Goal: Answer question/provide support

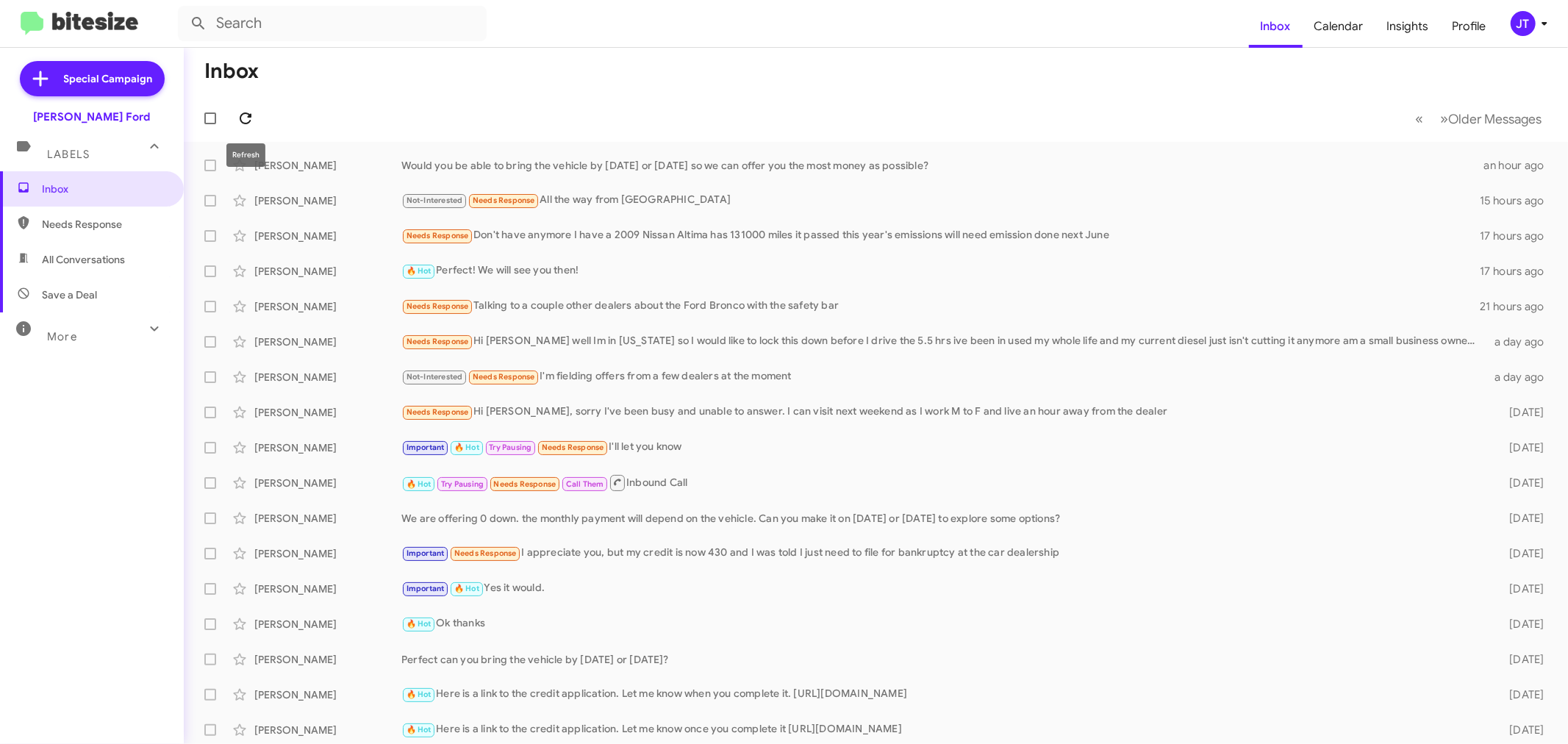
click at [251, 121] on icon at bounding box center [246, 118] width 18 height 18
click at [246, 121] on icon at bounding box center [246, 118] width 18 height 18
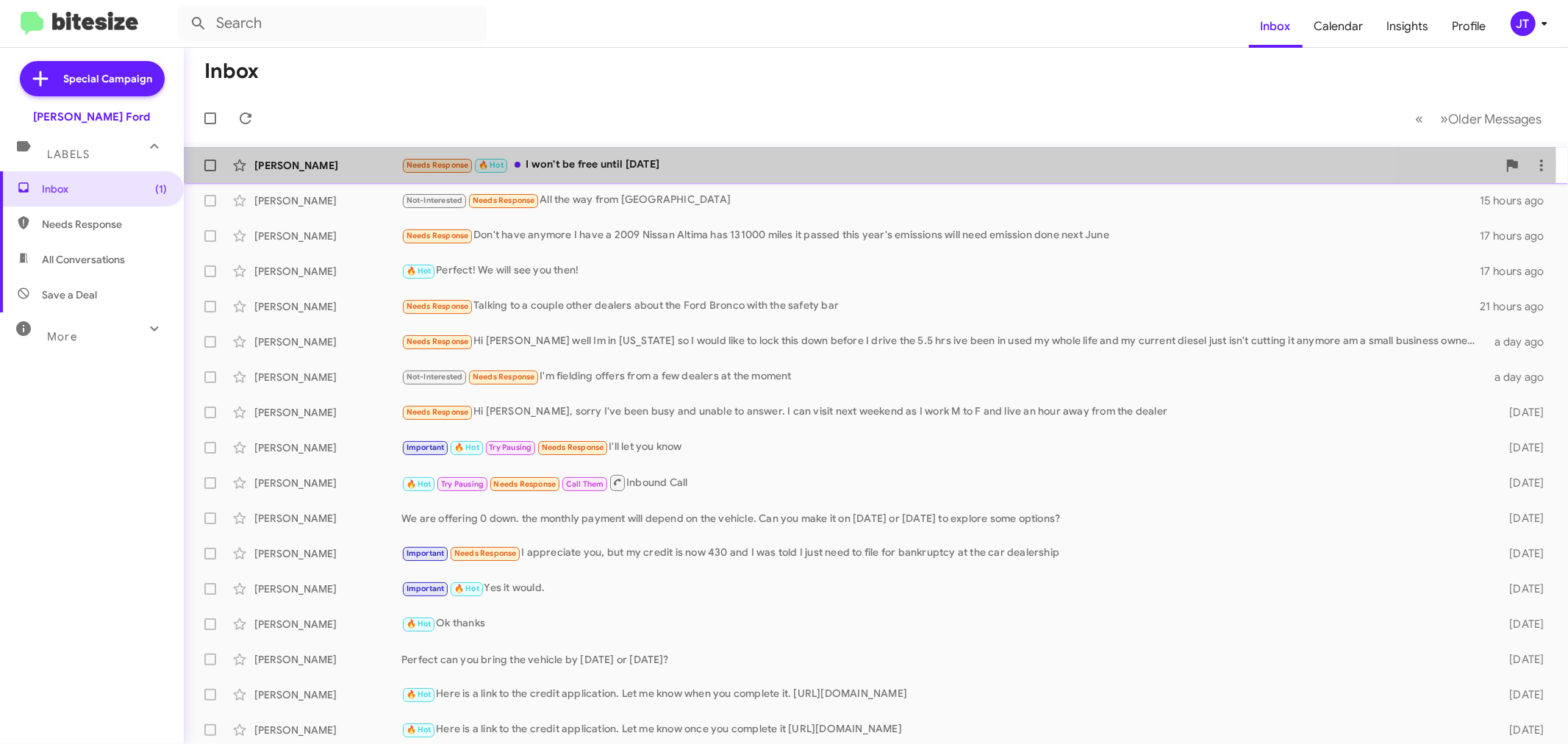
click at [729, 164] on div "Needs Response 🔥 Hot I won't be free until [DATE]" at bounding box center [950, 165] width 1096 height 17
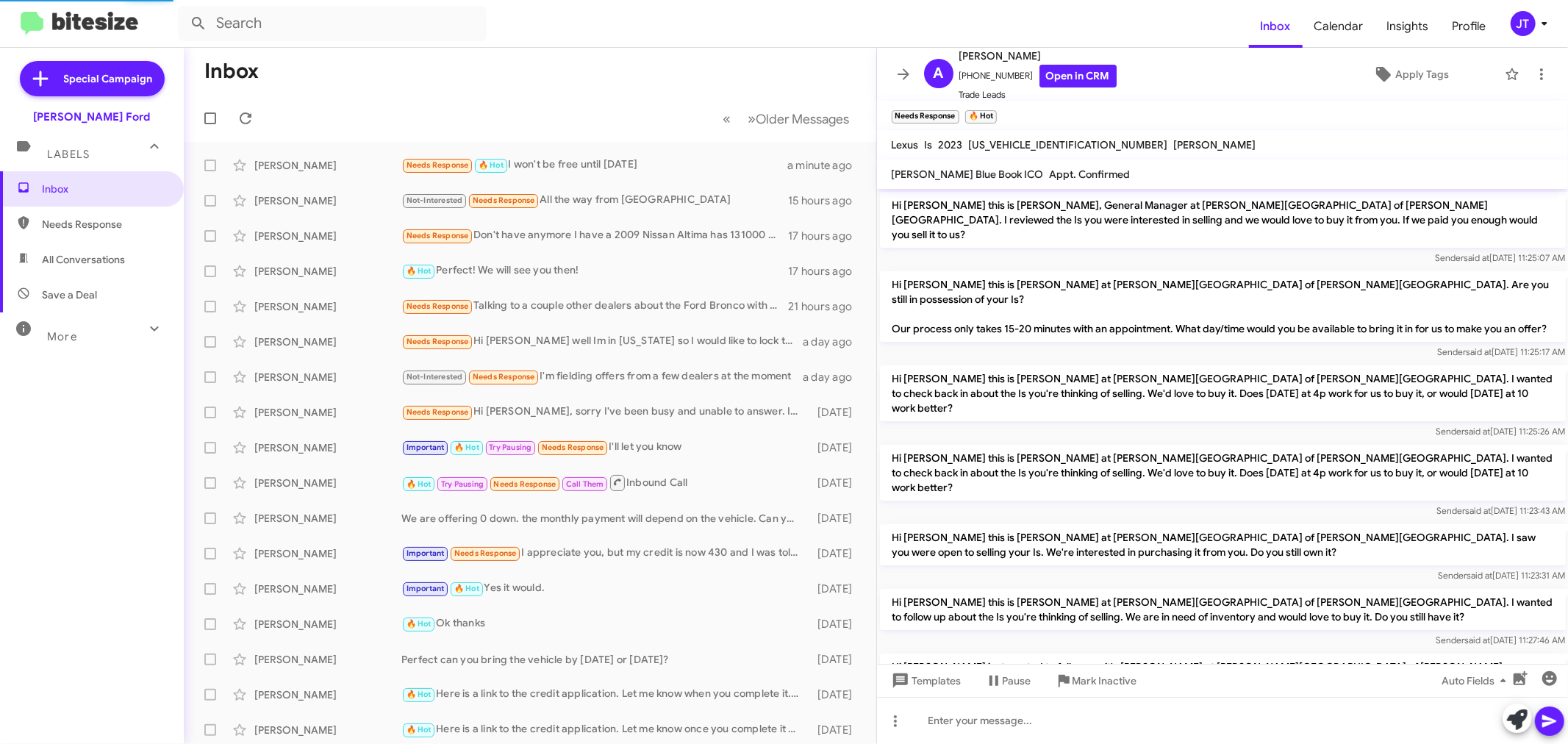
scroll to position [369, 0]
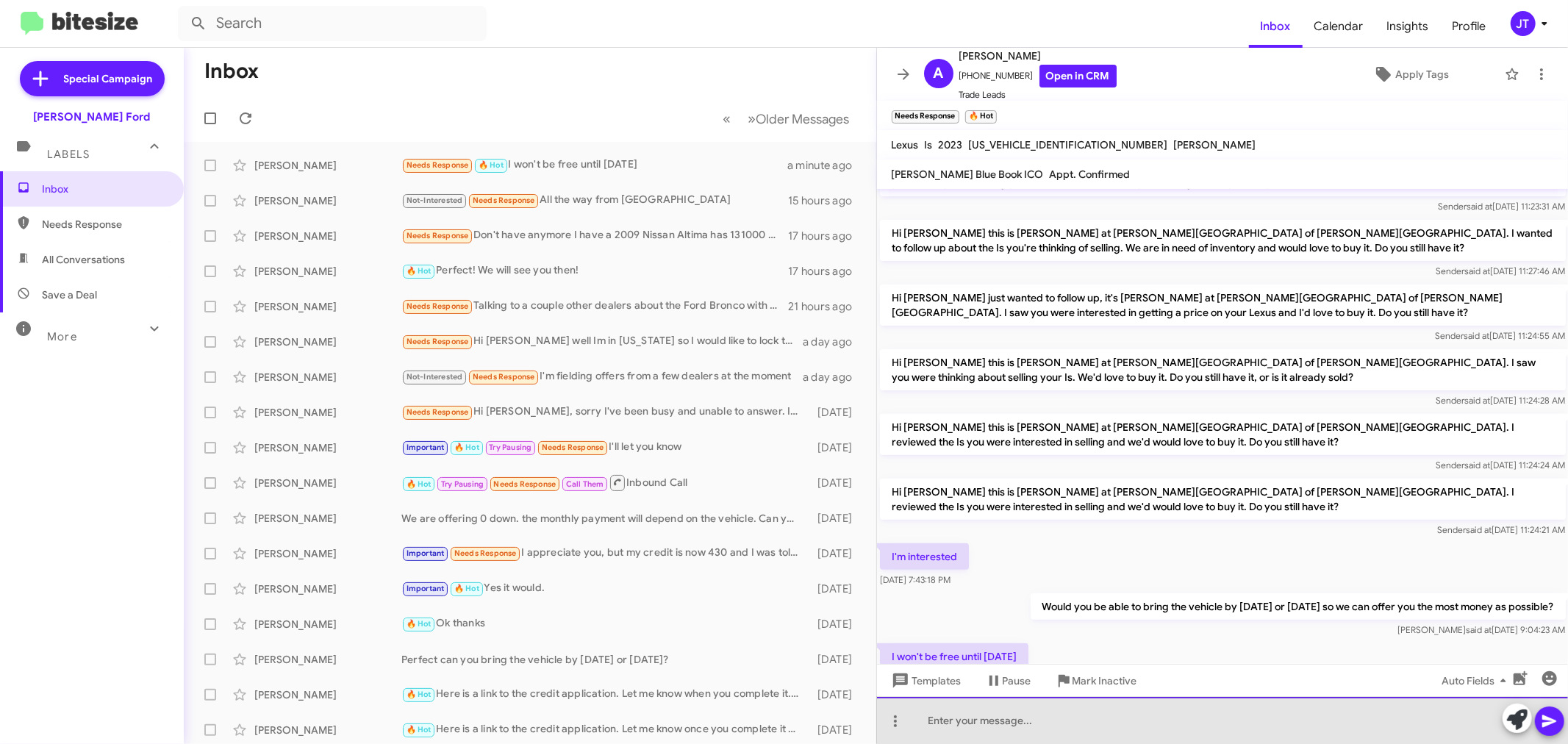
click at [1090, 723] on div at bounding box center [1223, 720] width 692 height 47
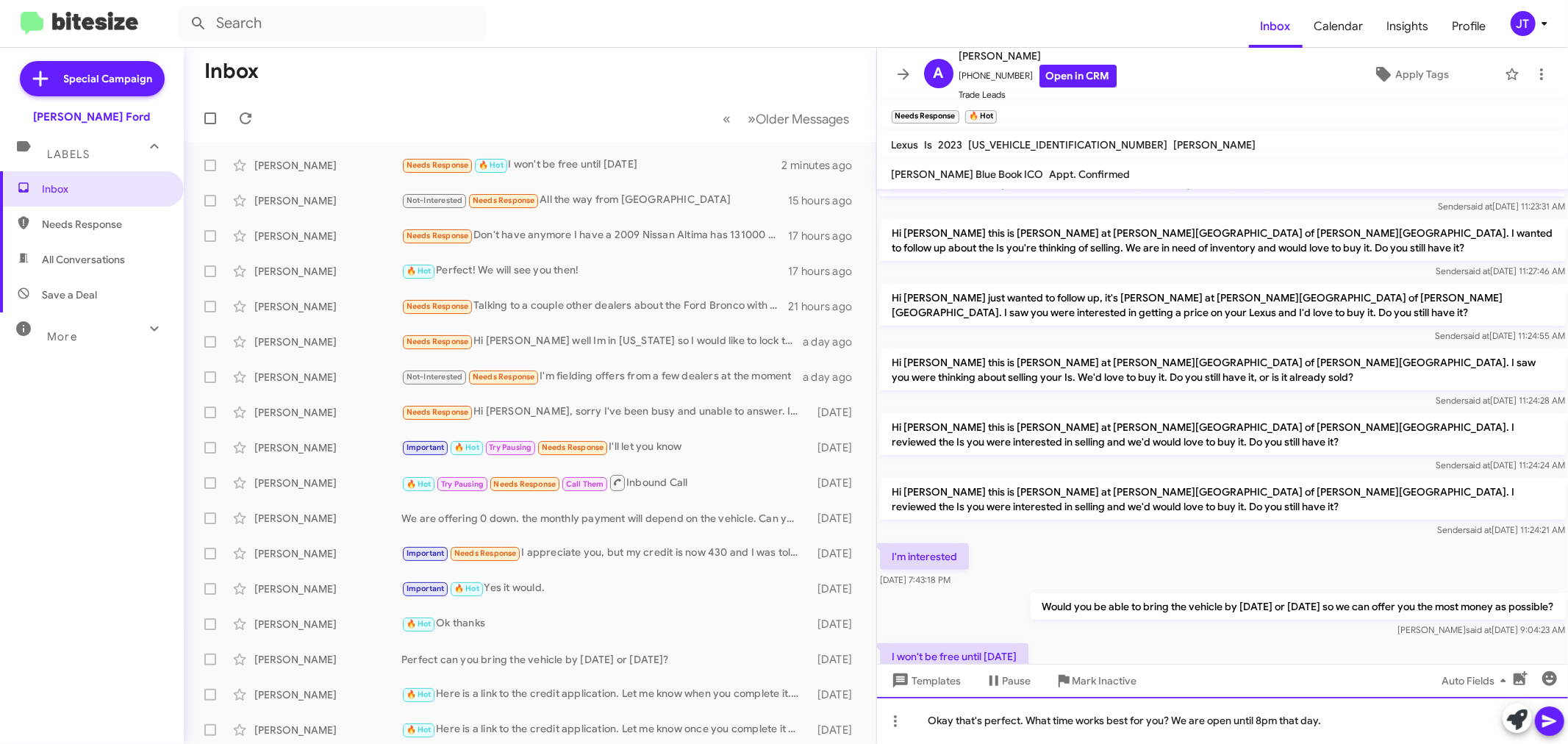
click at [1372, 717] on div "Okay that's perfect. What time works best for you? We are open until 8pm that d…" at bounding box center [1223, 720] width 692 height 47
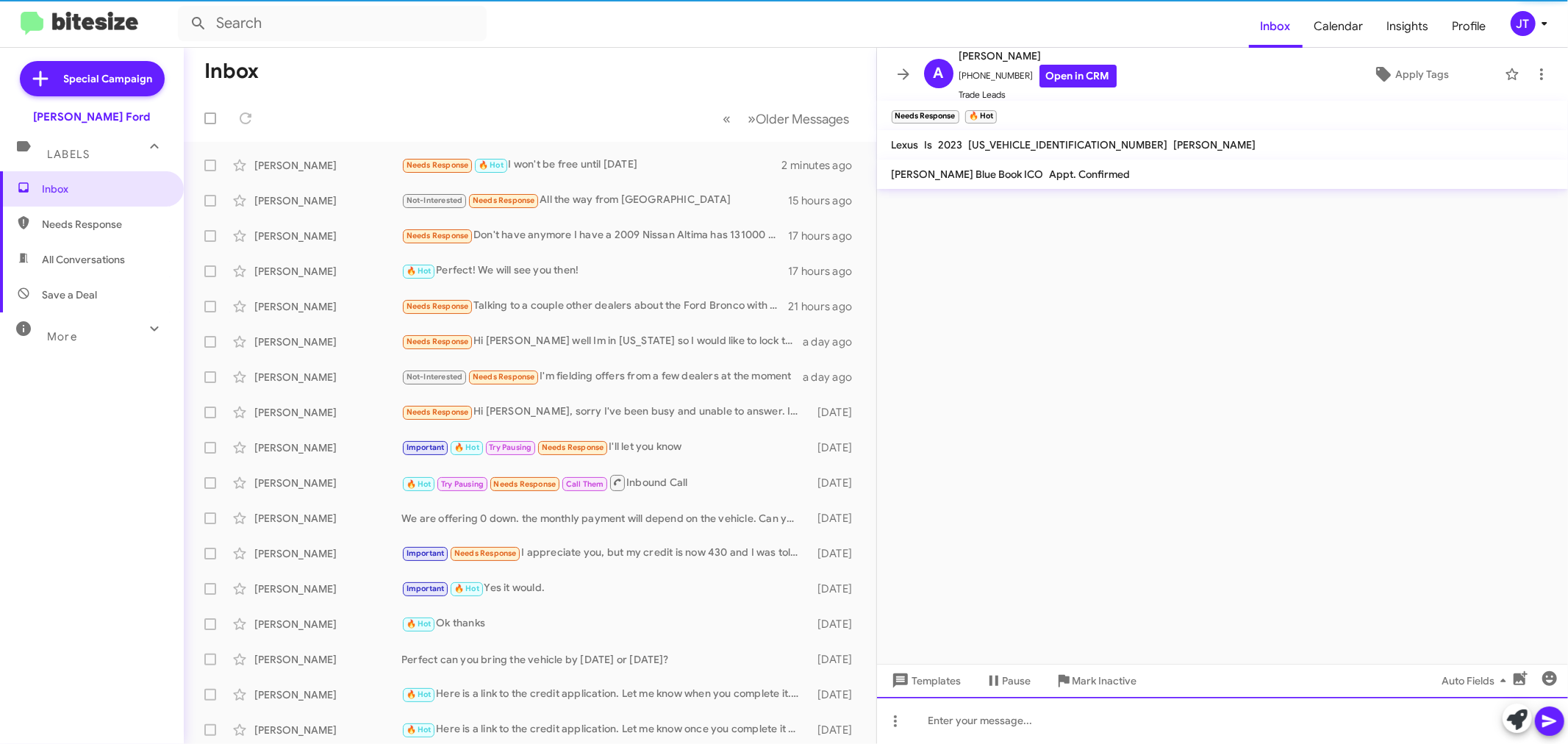
scroll to position [0, 0]
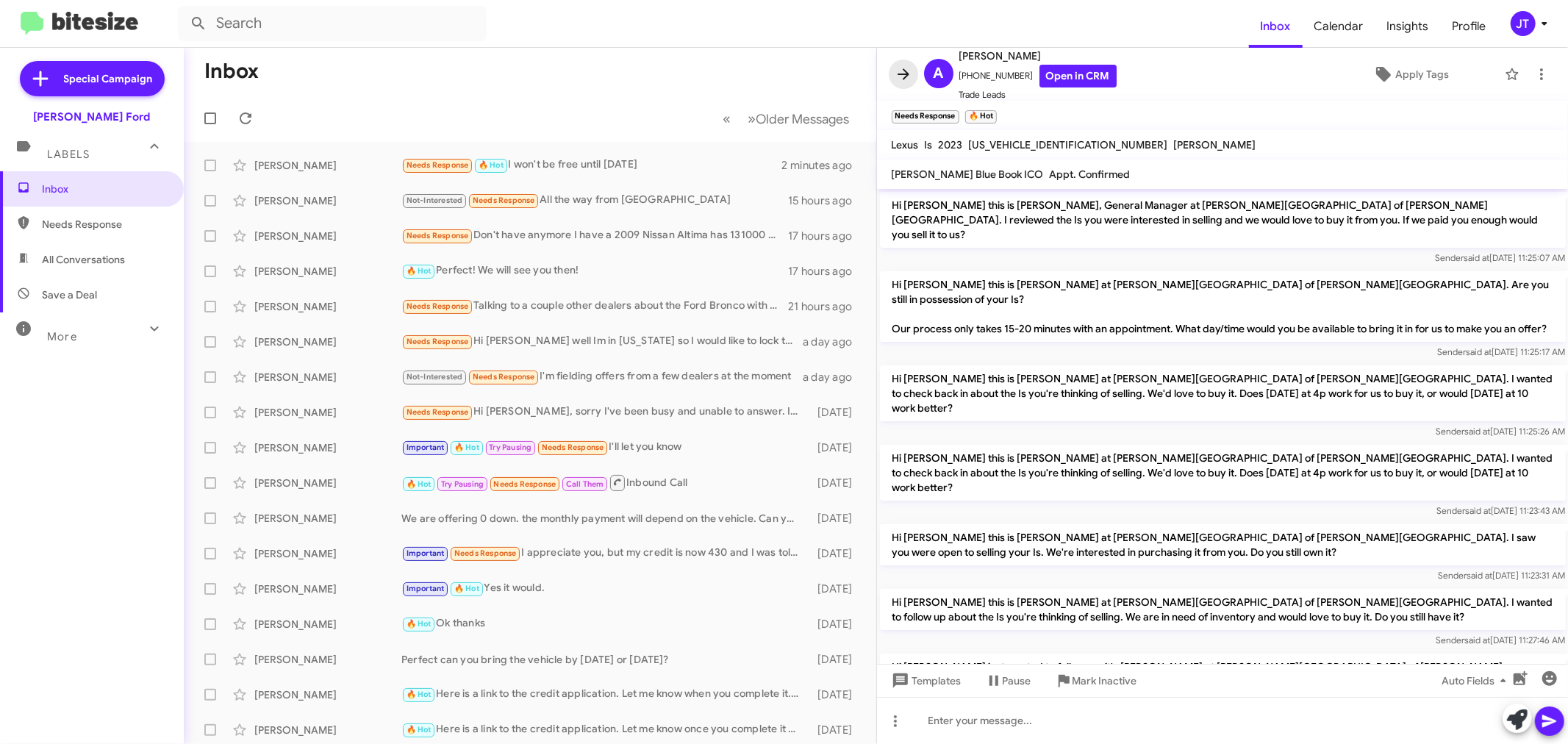
click at [907, 79] on icon at bounding box center [903, 73] width 18 height 18
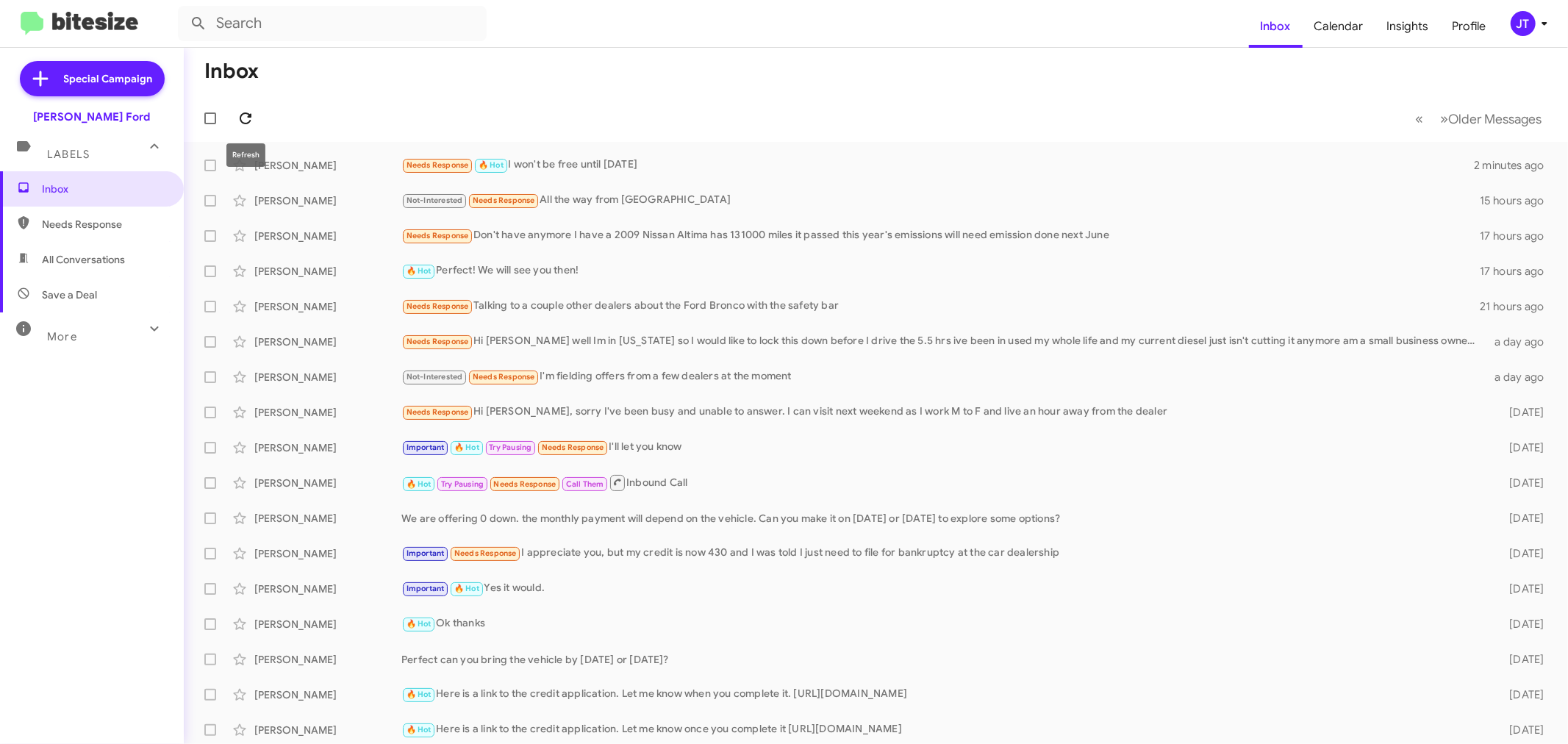
click at [248, 119] on icon at bounding box center [246, 118] width 18 height 18
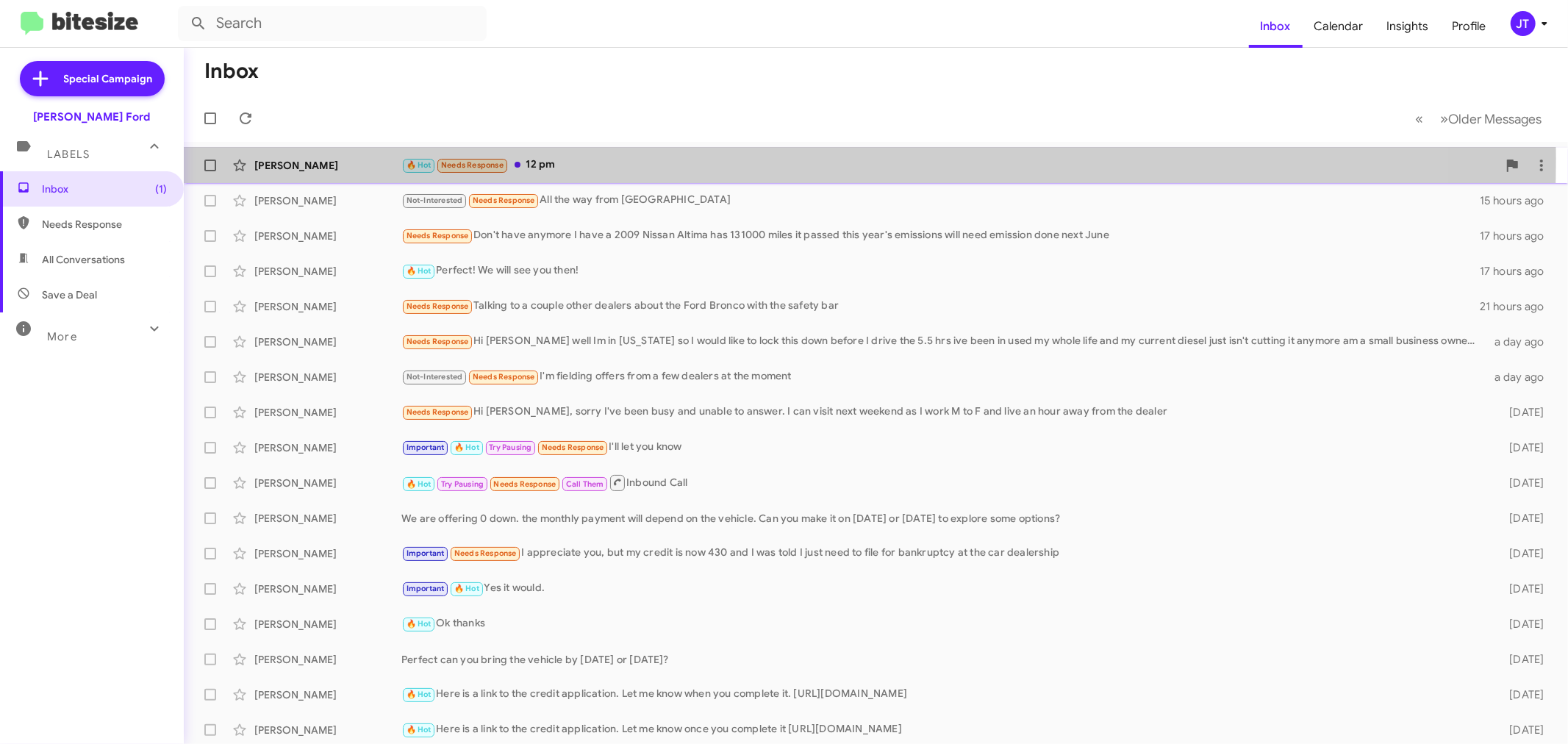
click at [661, 159] on div "🔥 Hot Needs Response 12 pm" at bounding box center [950, 165] width 1096 height 17
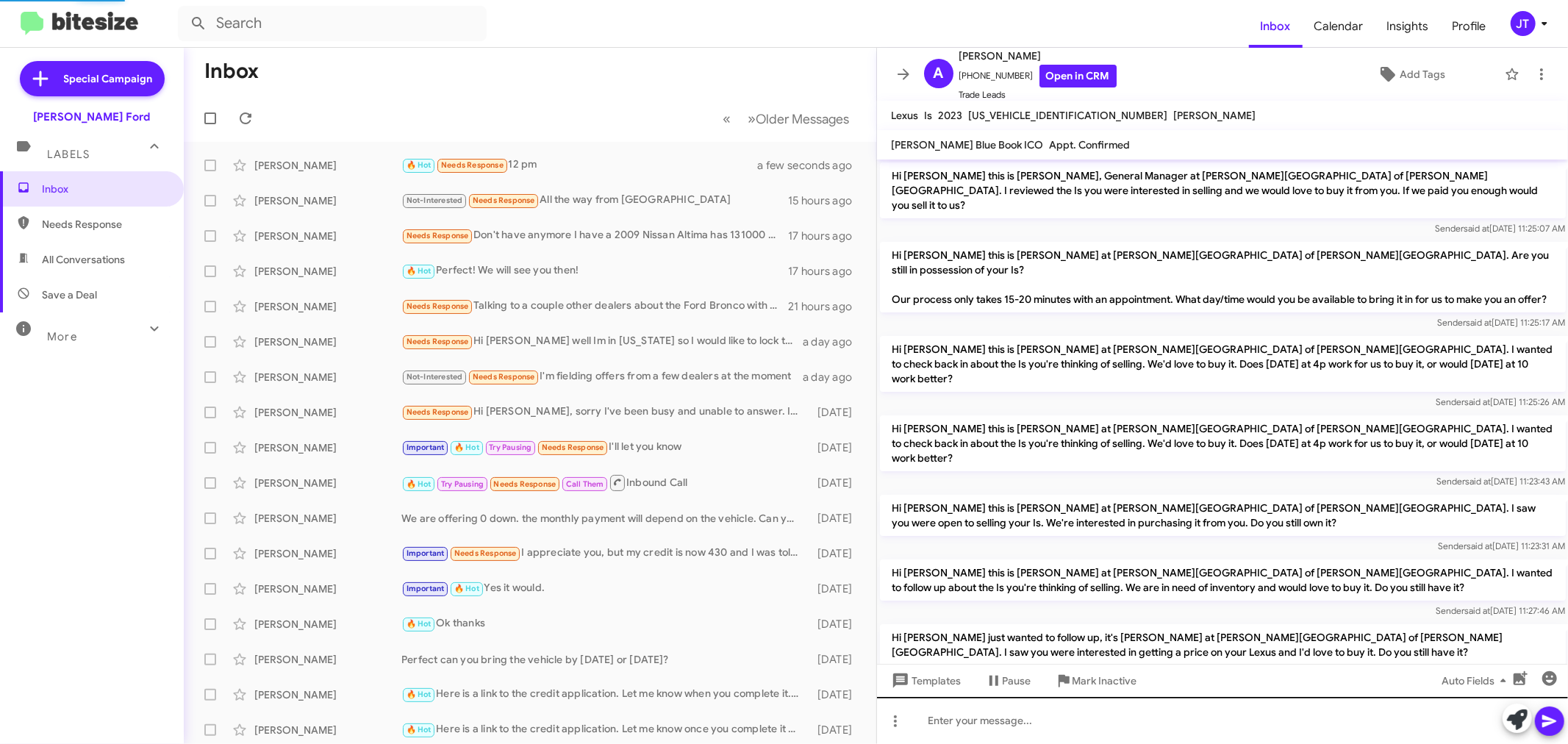
scroll to position [417, 0]
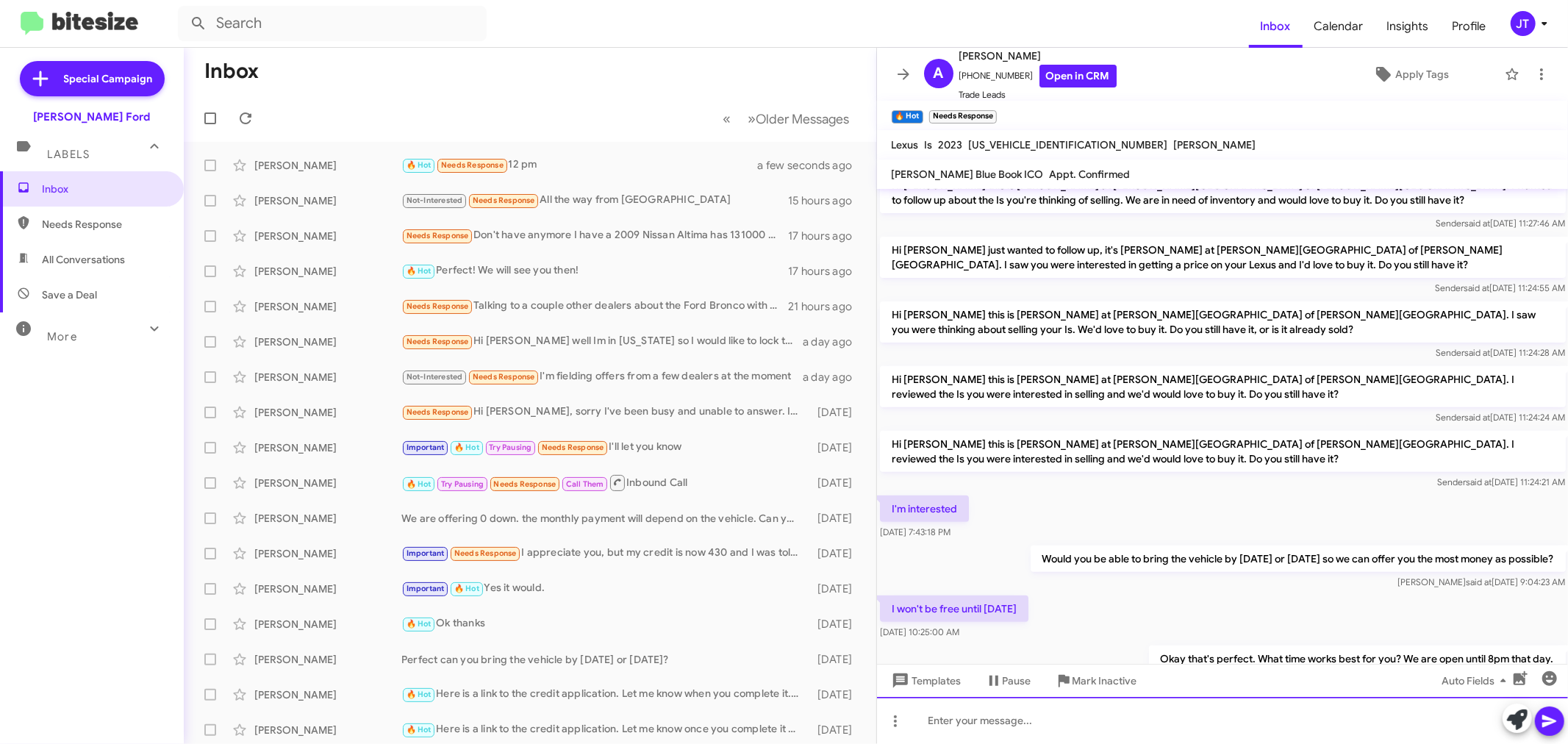
click at [1022, 722] on div at bounding box center [1223, 720] width 692 height 47
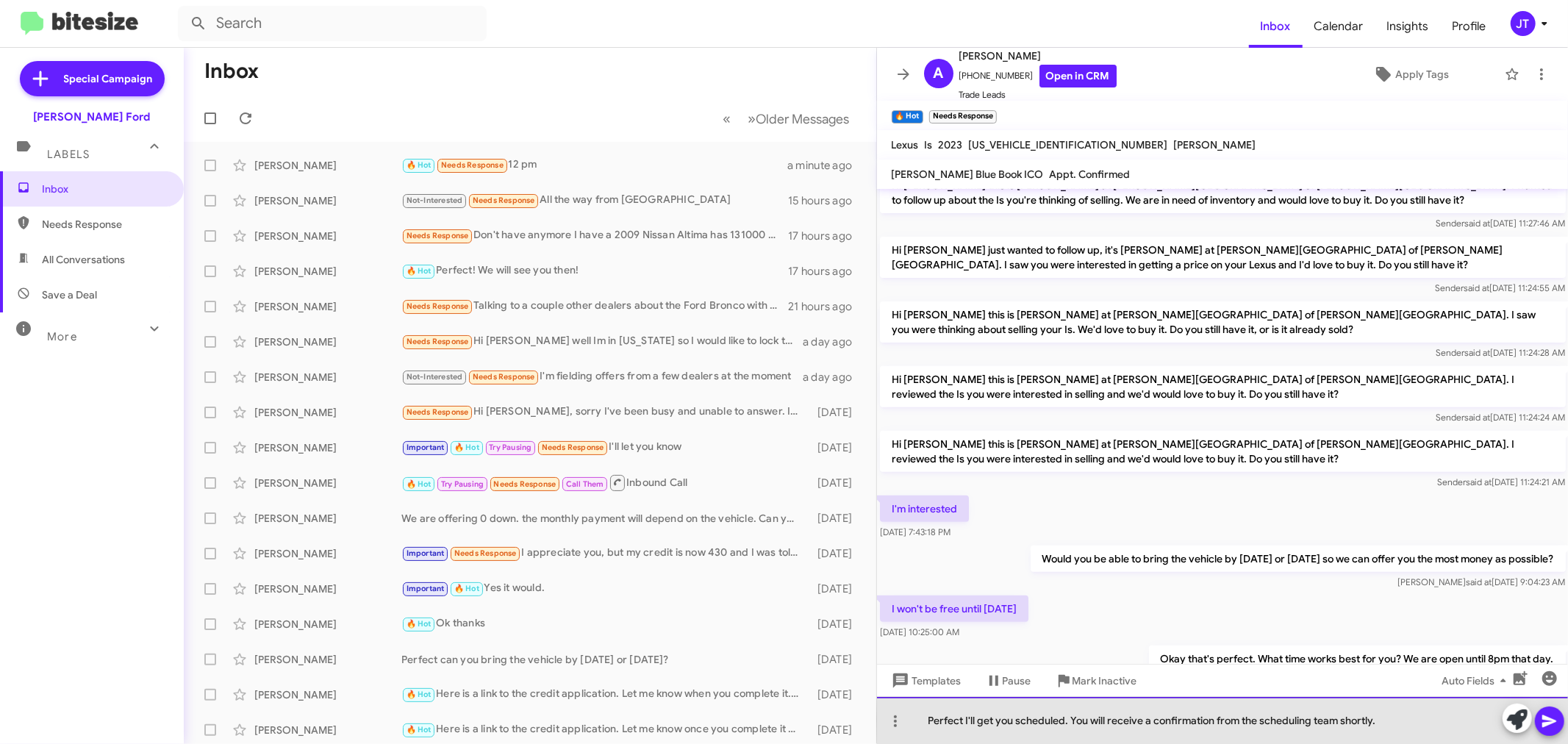
click at [1398, 719] on div "Perfect I'll get you scheduled. You will receive a confirmation from the schedu…" at bounding box center [1223, 720] width 692 height 47
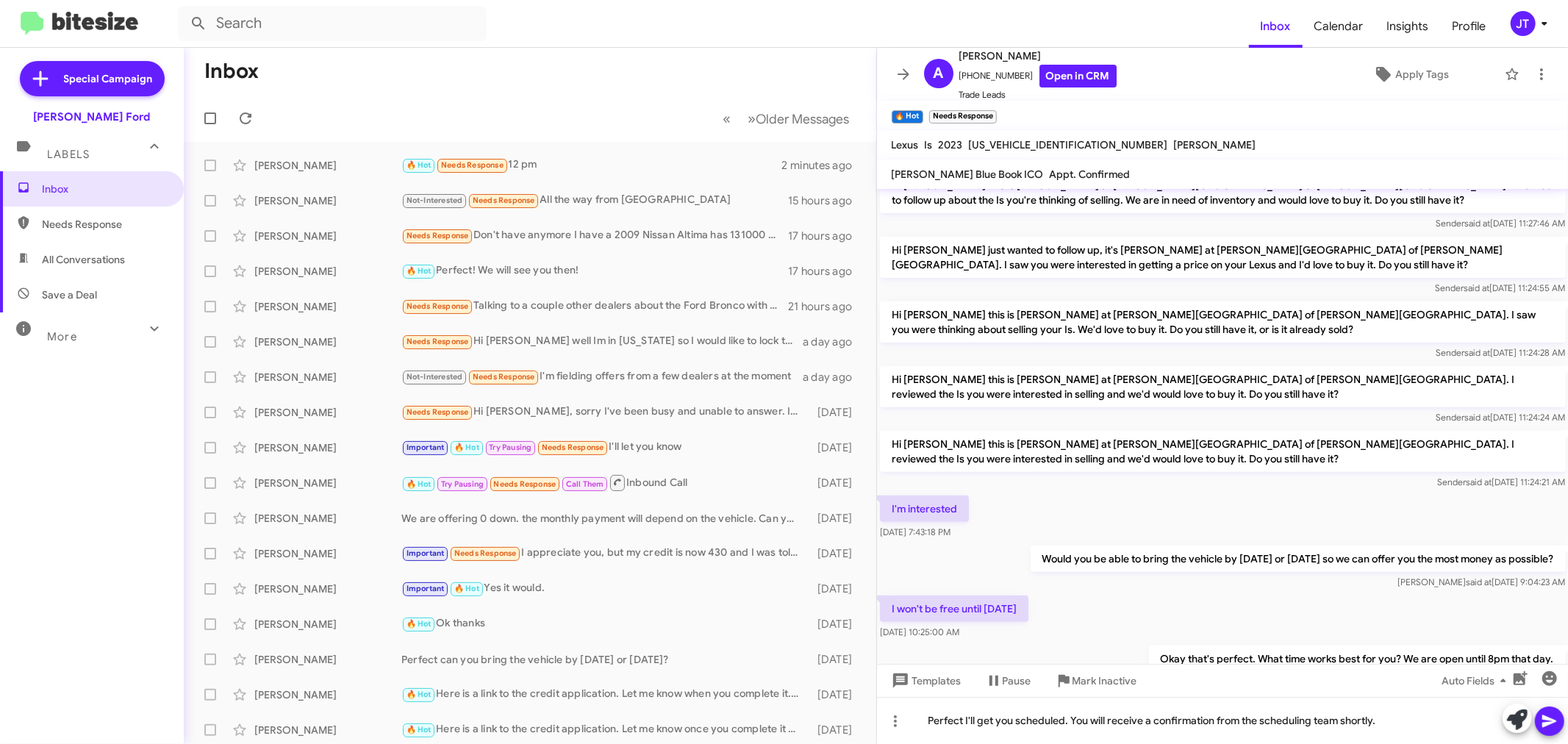
click at [1552, 723] on icon at bounding box center [1548, 721] width 14 height 12
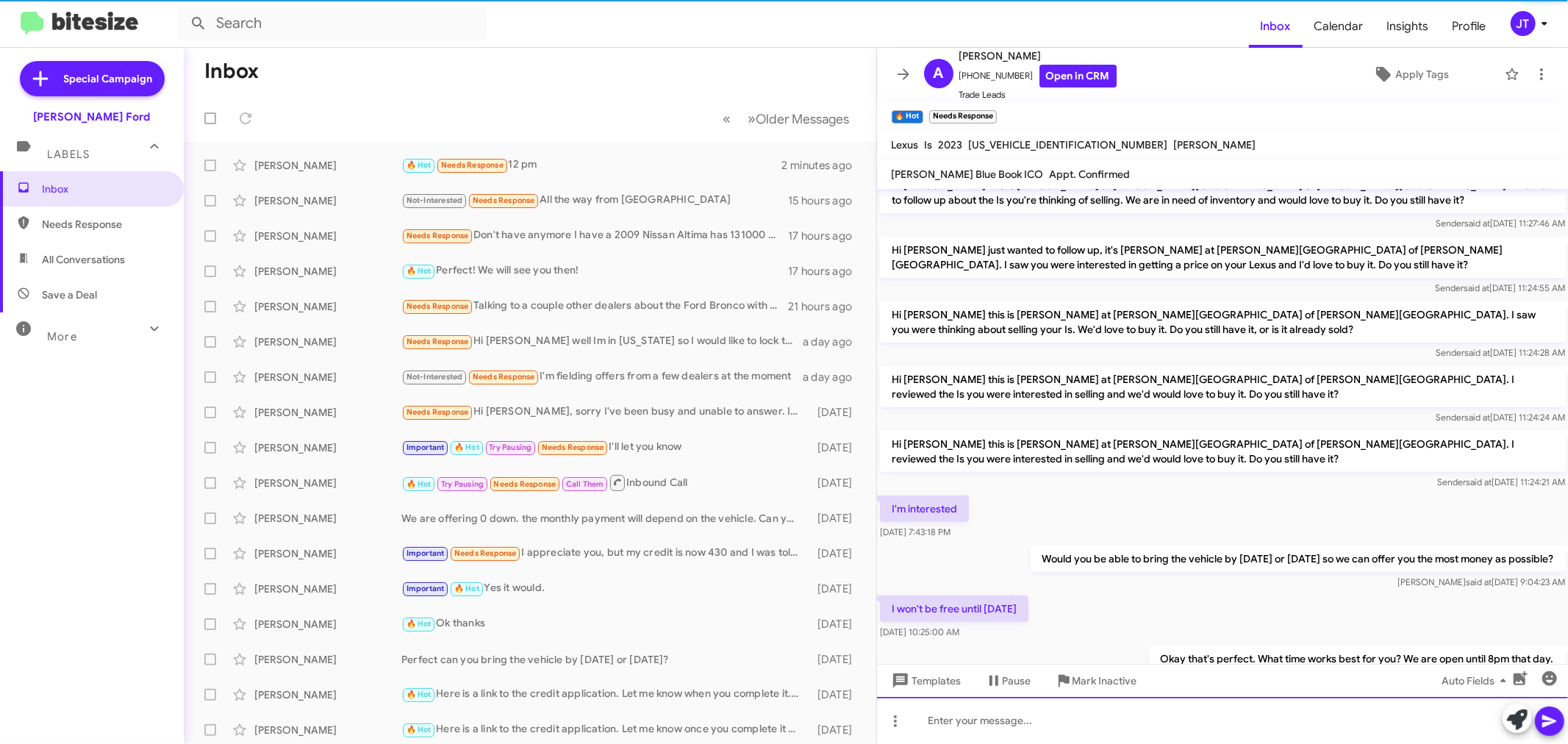
scroll to position [0, 0]
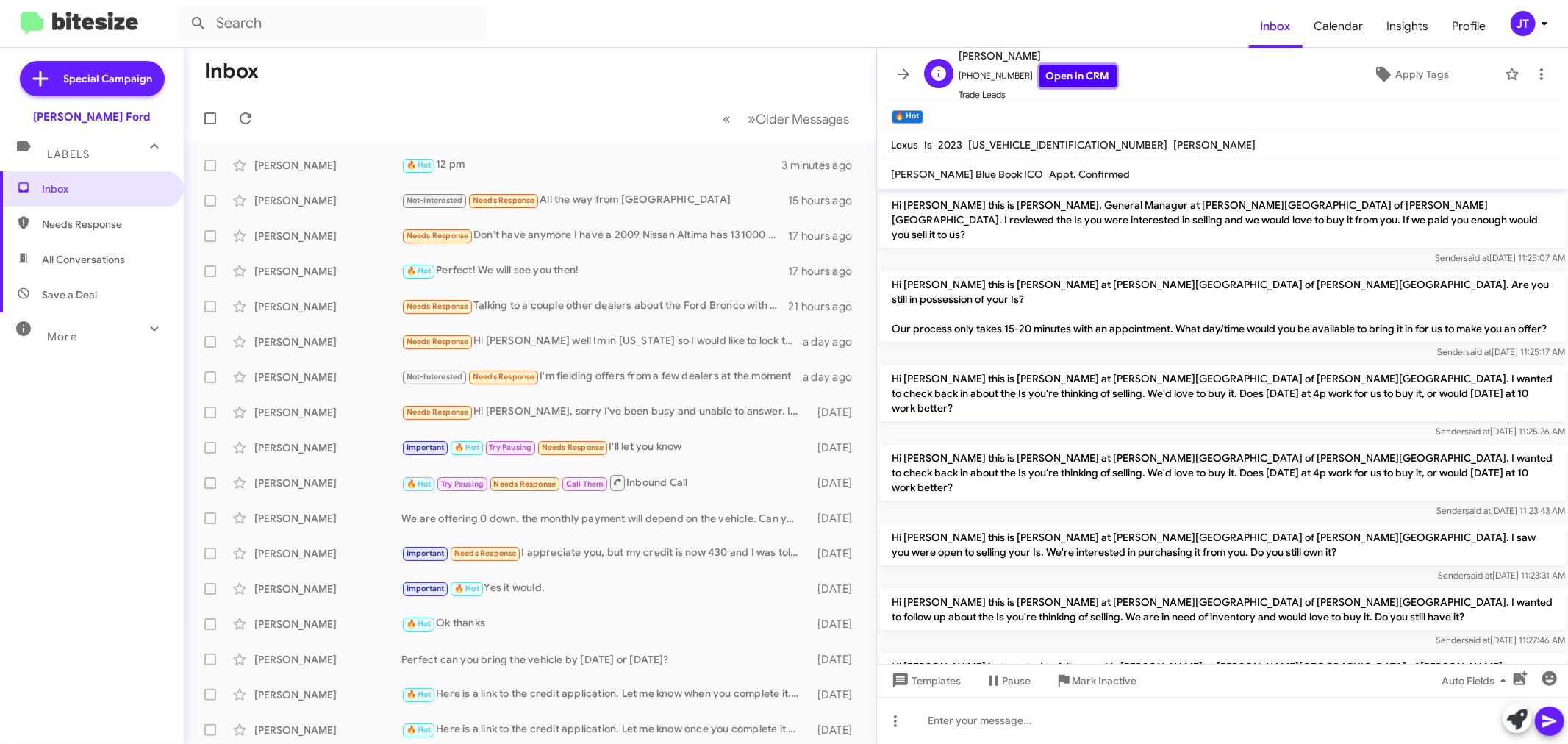
click at [1061, 79] on link "Open in CRM" at bounding box center [1078, 76] width 77 height 23
